Goal: Check status: Check status

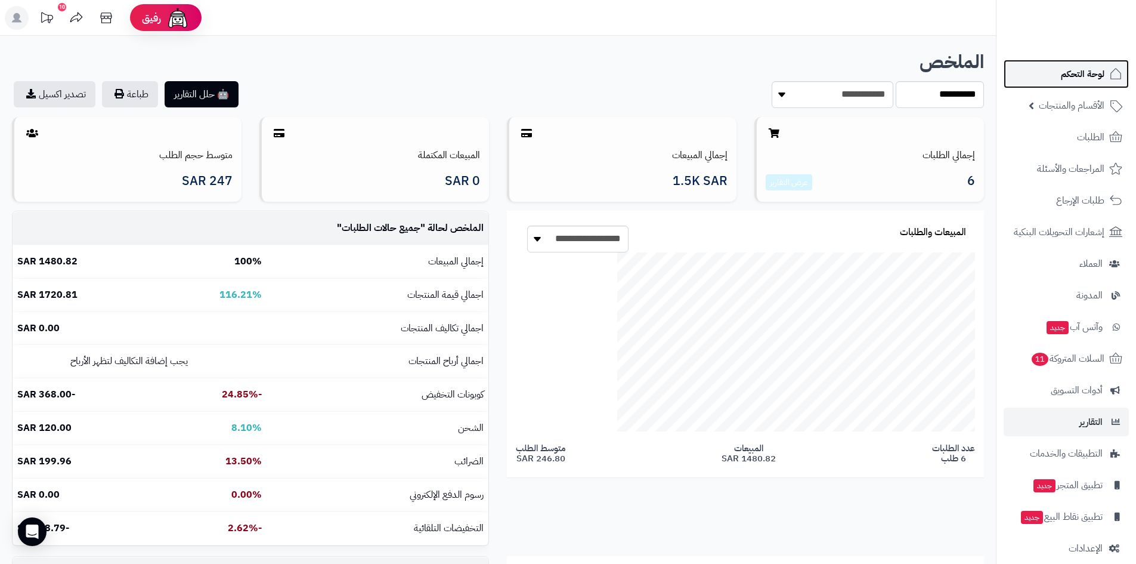
click at [1078, 82] on link "لوحة التحكم" at bounding box center [1066, 74] width 125 height 29
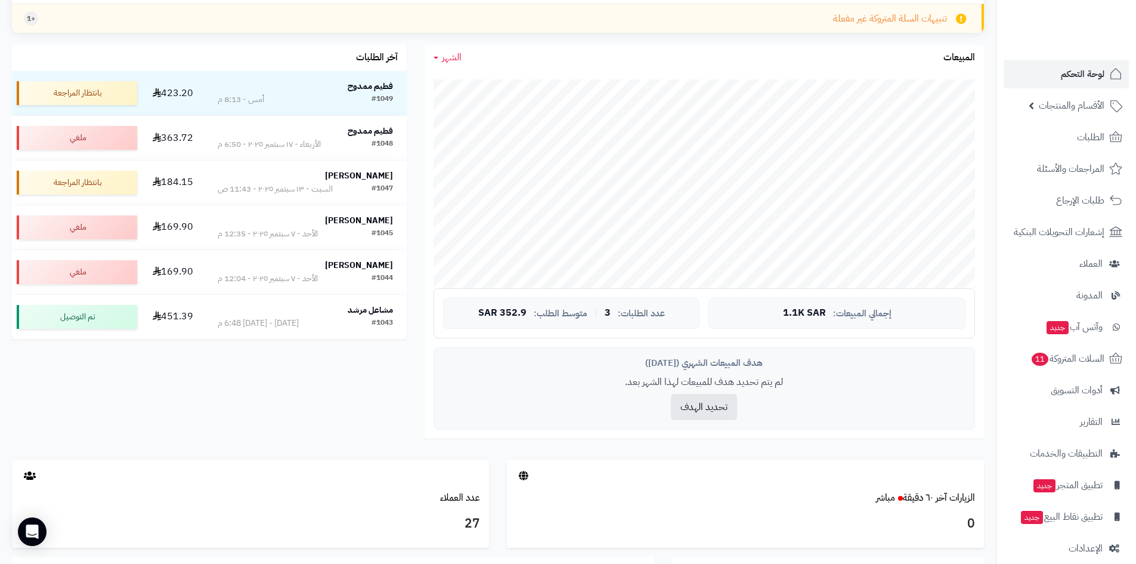
scroll to position [21, 0]
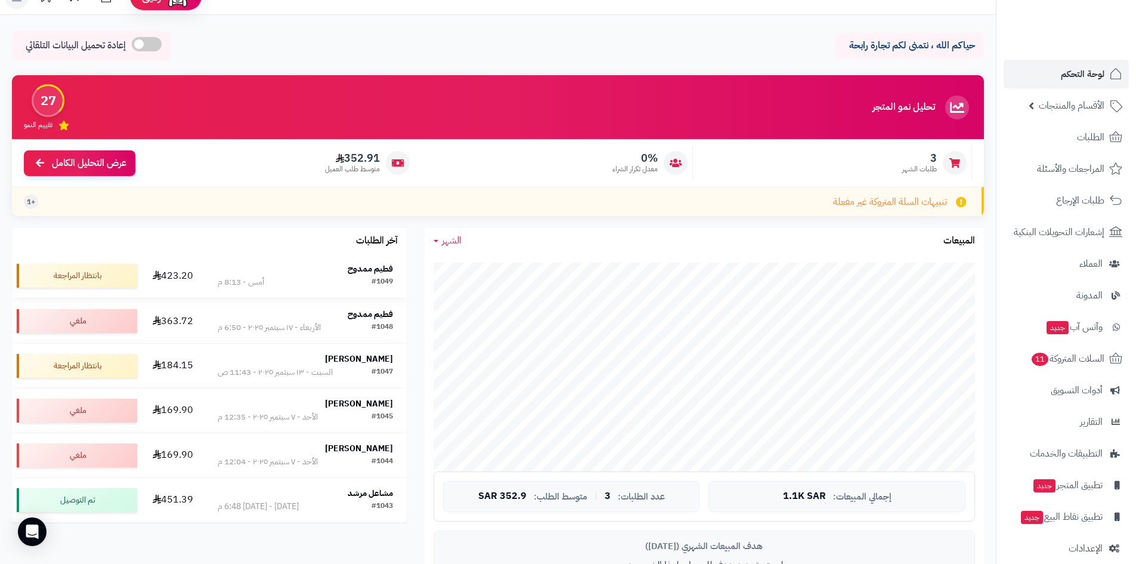
click at [286, 272] on div "فطيم ممدوح" at bounding box center [305, 269] width 175 height 12
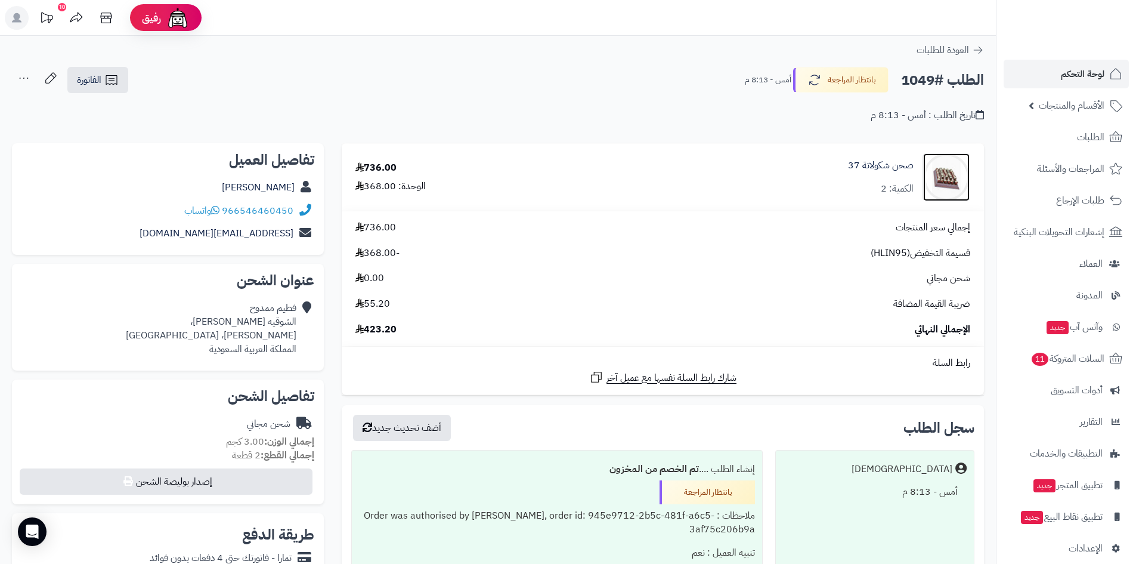
click at [936, 186] on img at bounding box center [946, 177] width 47 height 48
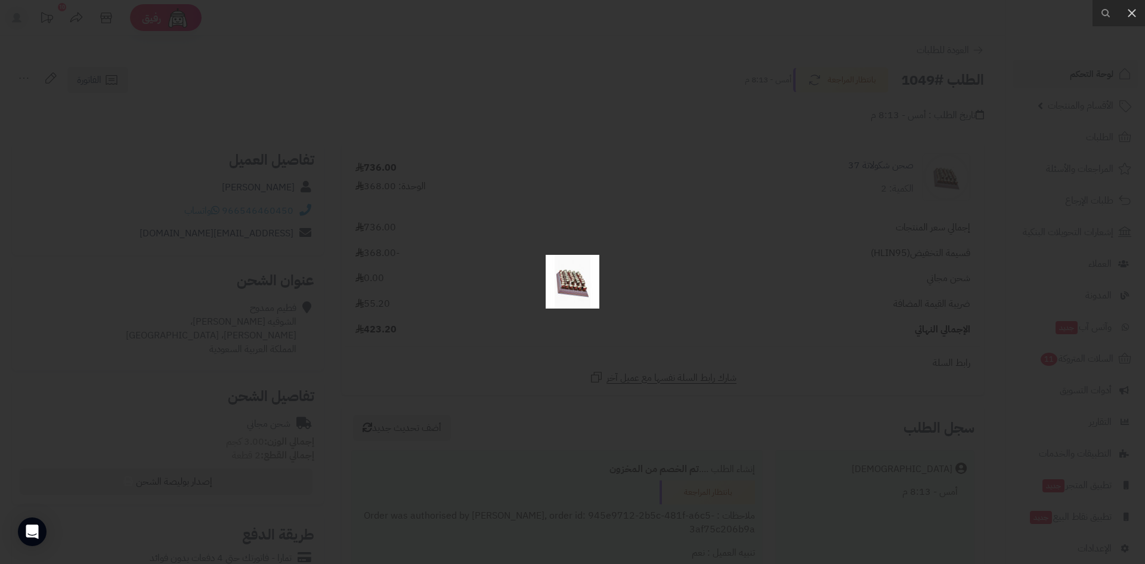
click at [579, 271] on img at bounding box center [573, 282] width 54 height 54
